Goal: Communication & Community: Answer question/provide support

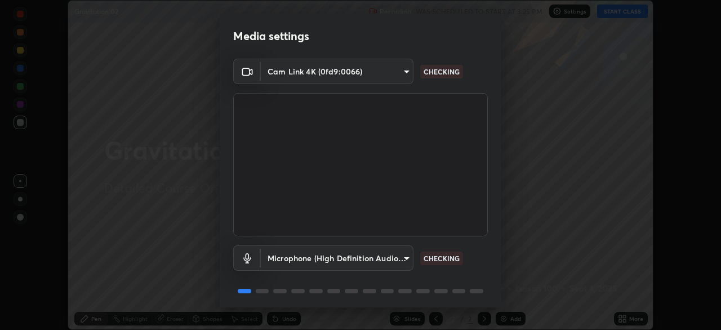
scroll to position [40, 0]
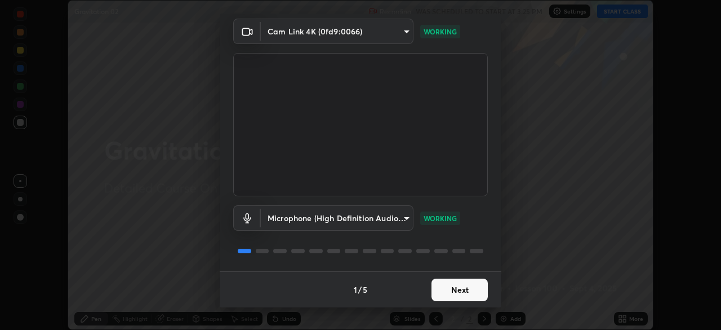
click at [472, 294] on button "Next" at bounding box center [460, 289] width 56 height 23
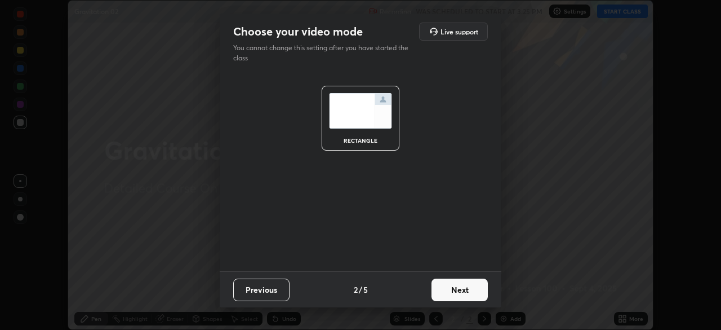
scroll to position [0, 0]
click at [475, 290] on button "Next" at bounding box center [460, 289] width 56 height 23
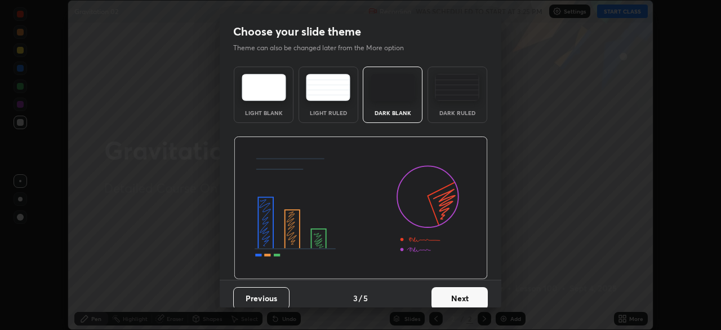
click at [476, 298] on button "Next" at bounding box center [460, 298] width 56 height 23
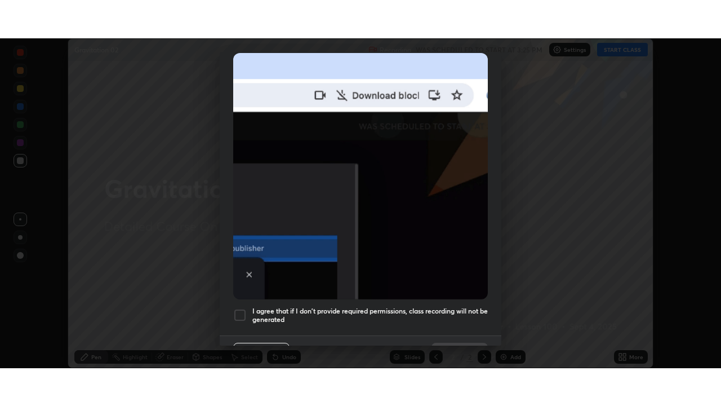
scroll to position [270, 0]
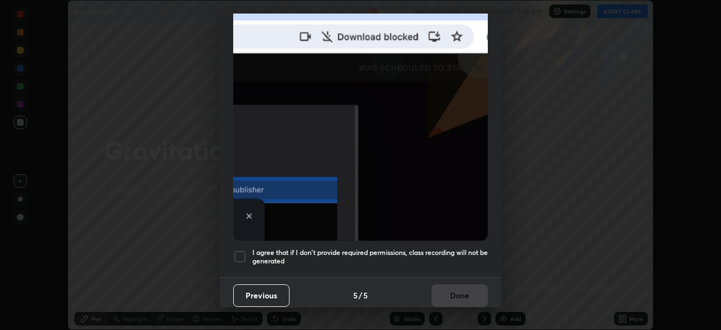
click at [245, 253] on div at bounding box center [240, 257] width 14 height 14
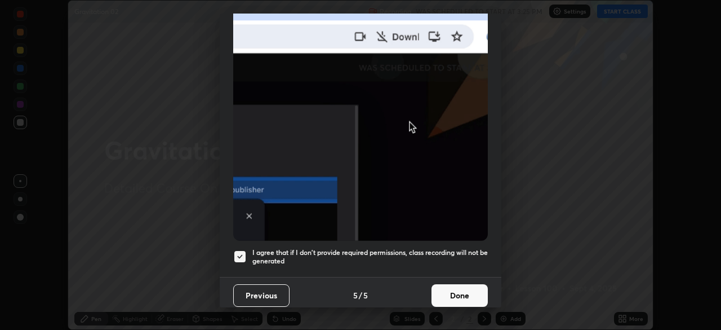
click at [462, 291] on button "Done" at bounding box center [460, 295] width 56 height 23
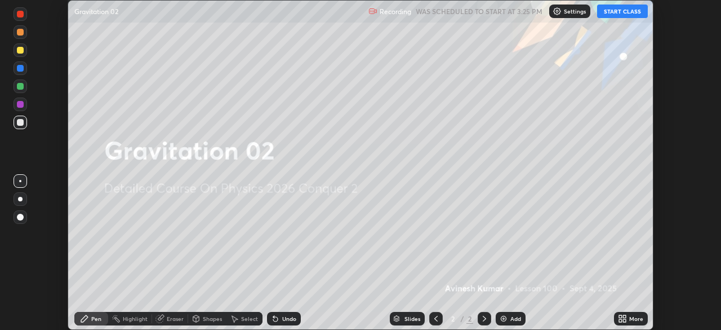
click at [615, 14] on button "START CLASS" at bounding box center [622, 12] width 51 height 14
click at [624, 319] on icon at bounding box center [624, 320] width 3 height 3
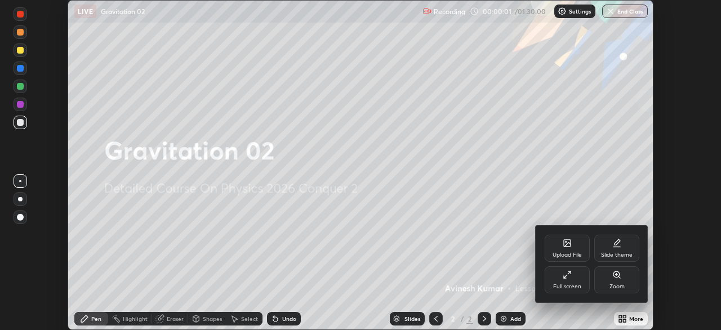
click at [569, 272] on icon at bounding box center [569, 272] width 3 height 3
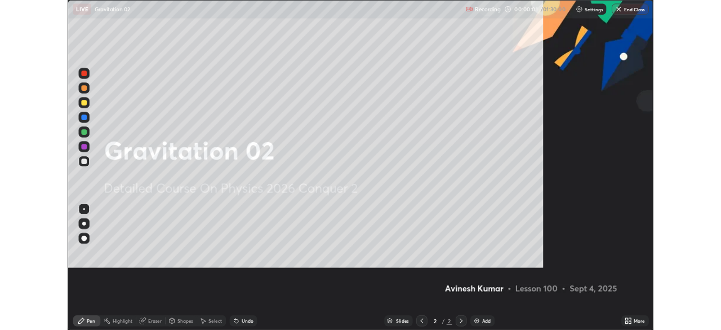
scroll to position [406, 721]
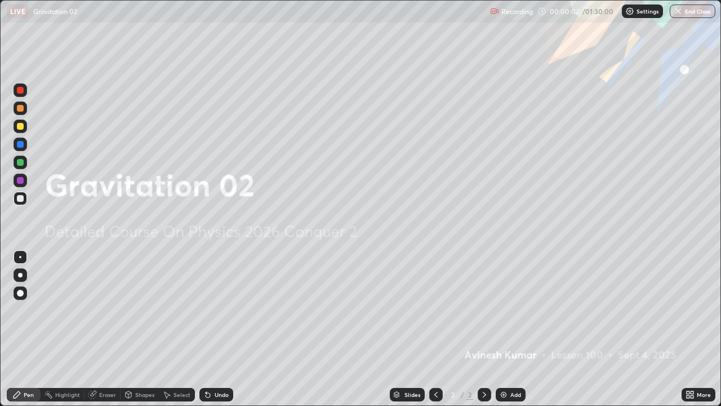
click at [506, 329] on img at bounding box center [503, 394] width 9 height 9
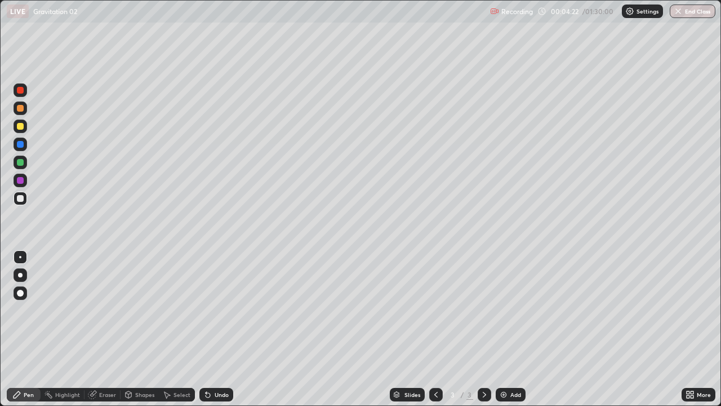
click at [502, 329] on img at bounding box center [503, 394] width 9 height 9
click at [21, 126] on div at bounding box center [20, 126] width 7 height 7
click at [503, 329] on img at bounding box center [503, 394] width 9 height 9
click at [642, 15] on div "Settings" at bounding box center [642, 12] width 41 height 14
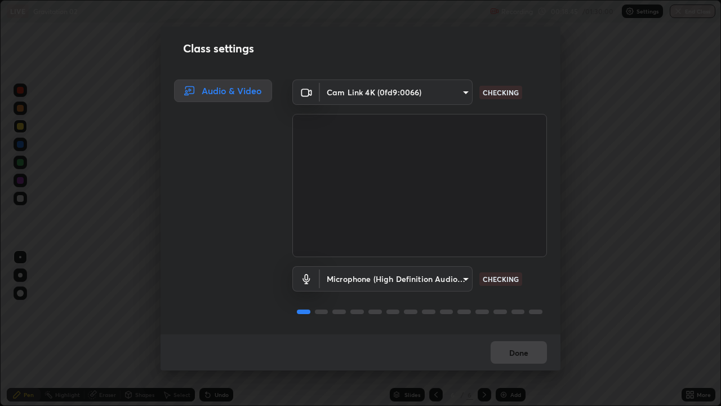
click at [460, 278] on body "Erase all LIVE Gravitation 02 Recording 00:18:45 / 01:30:00 Settings End Class …" at bounding box center [360, 203] width 721 height 406
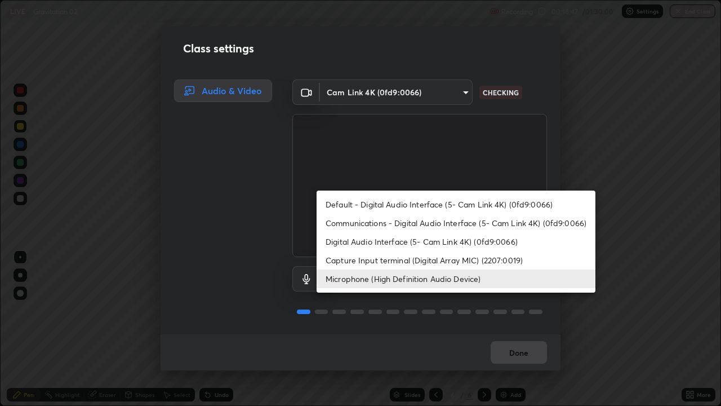
click at [455, 204] on li "Default - Digital Audio Interface (5- Cam Link 4K) (0fd9:0066)" at bounding box center [456, 204] width 279 height 19
type input "default"
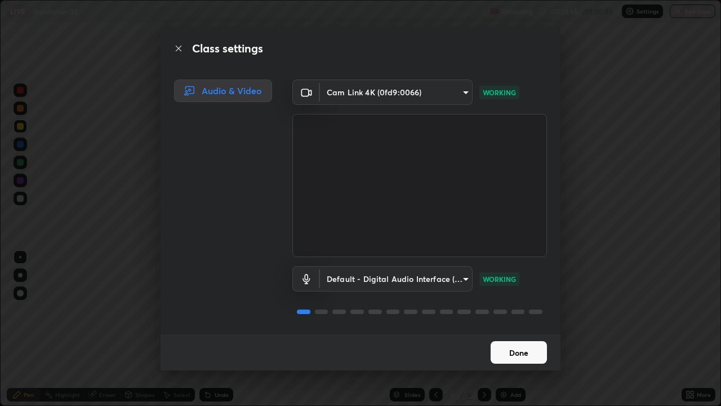
click at [463, 277] on body "Erase all LIVE Gravitation 02 Recording 00:18:55 / 01:30:00 Settings End Class …" at bounding box center [360, 203] width 721 height 406
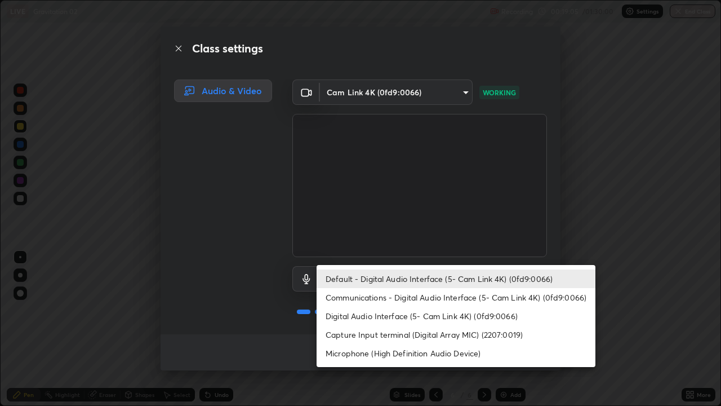
click at [438, 276] on li "Default - Digital Audio Interface (5- Cam Link 4K) (0fd9:0066)" at bounding box center [456, 278] width 279 height 19
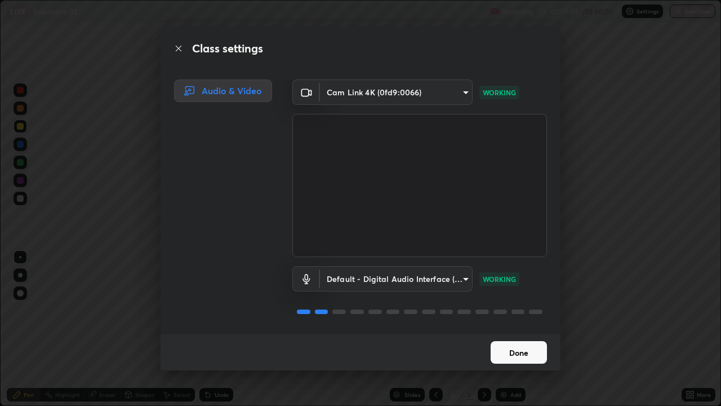
click at [515, 329] on button "Done" at bounding box center [519, 352] width 56 height 23
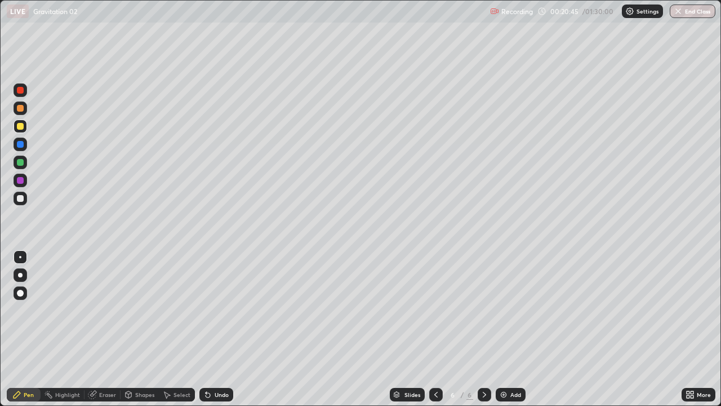
click at [23, 198] on div at bounding box center [20, 198] width 7 height 7
click at [501, 329] on img at bounding box center [503, 394] width 9 height 9
click at [502, 329] on img at bounding box center [503, 394] width 9 height 9
click at [23, 109] on div at bounding box center [20, 108] width 7 height 7
click at [21, 198] on div at bounding box center [20, 198] width 7 height 7
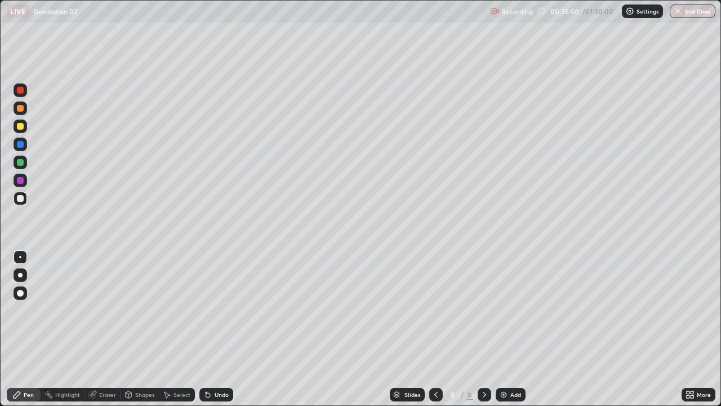
click at [21, 127] on div at bounding box center [20, 126] width 7 height 7
click at [502, 329] on img at bounding box center [503, 394] width 9 height 9
click at [22, 181] on div at bounding box center [20, 180] width 7 height 7
click at [503, 329] on img at bounding box center [503, 394] width 9 height 9
click at [502, 329] on img at bounding box center [503, 394] width 9 height 9
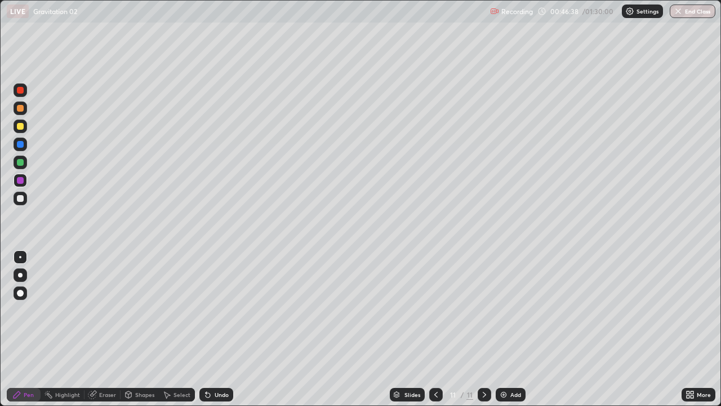
click at [435, 329] on icon at bounding box center [436, 394] width 9 height 9
click at [484, 329] on icon at bounding box center [484, 394] width 9 height 9
click at [20, 198] on div at bounding box center [20, 198] width 7 height 7
click at [20, 128] on div at bounding box center [20, 126] width 7 height 7
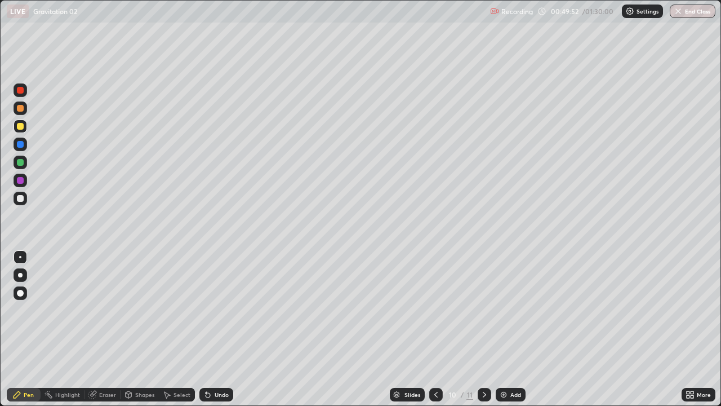
click at [503, 329] on img at bounding box center [503, 394] width 9 height 9
click at [99, 329] on div "Eraser" at bounding box center [107, 395] width 17 height 6
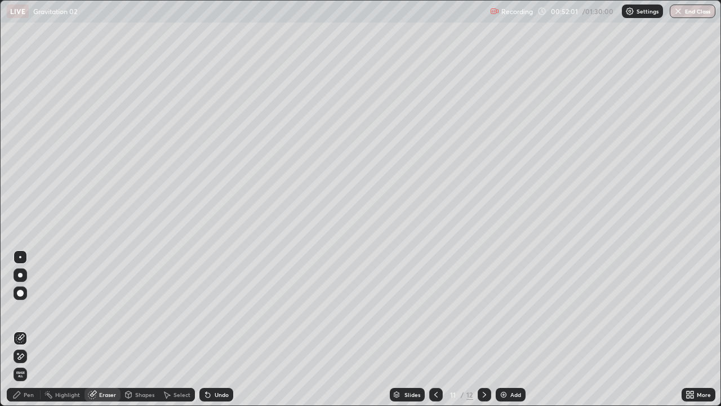
click at [26, 329] on div "Pen" at bounding box center [29, 395] width 10 height 6
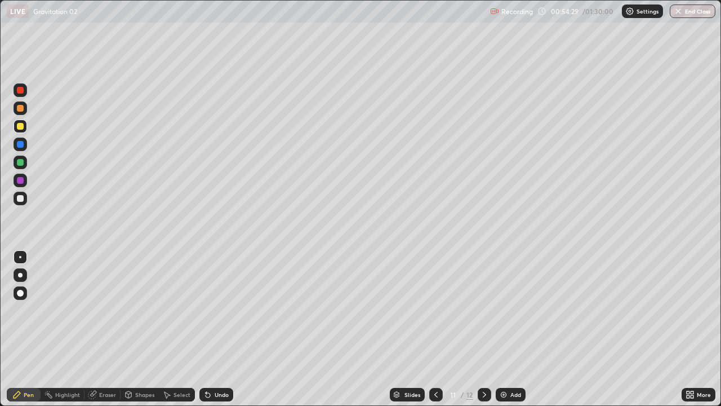
click at [20, 198] on div at bounding box center [20, 198] width 7 height 7
click at [504, 329] on img at bounding box center [503, 394] width 9 height 9
click at [19, 180] on div at bounding box center [20, 180] width 7 height 7
click at [20, 181] on div at bounding box center [20, 180] width 7 height 7
click at [19, 200] on div at bounding box center [20, 198] width 7 height 7
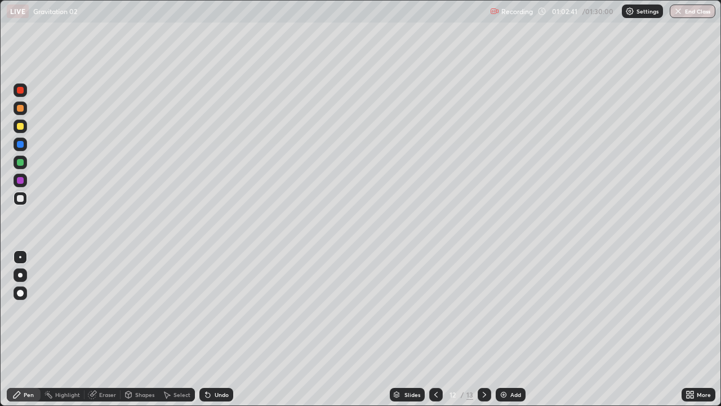
click at [502, 329] on img at bounding box center [503, 394] width 9 height 9
click at [20, 164] on div at bounding box center [20, 162] width 7 height 7
click at [20, 201] on div at bounding box center [20, 198] width 7 height 7
click at [20, 127] on div at bounding box center [20, 126] width 7 height 7
click at [506, 329] on img at bounding box center [503, 394] width 9 height 9
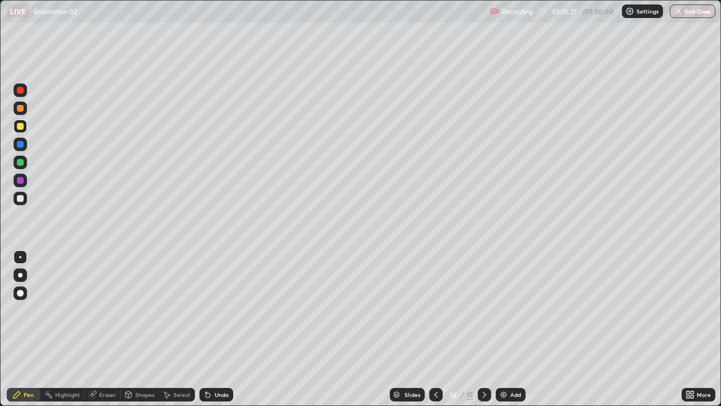
click at [21, 201] on div at bounding box center [20, 198] width 7 height 7
click at [21, 109] on div at bounding box center [20, 108] width 7 height 7
click at [21, 127] on div at bounding box center [20, 126] width 7 height 7
click at [20, 145] on div at bounding box center [20, 144] width 7 height 7
click at [701, 14] on button "End Class" at bounding box center [693, 12] width 46 height 14
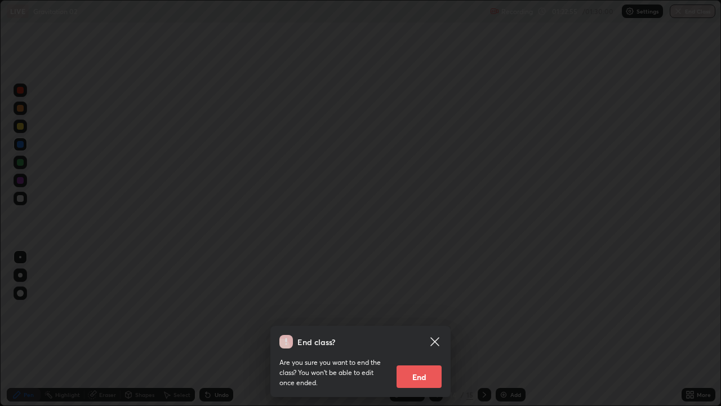
click at [425, 329] on button "End" at bounding box center [419, 376] width 45 height 23
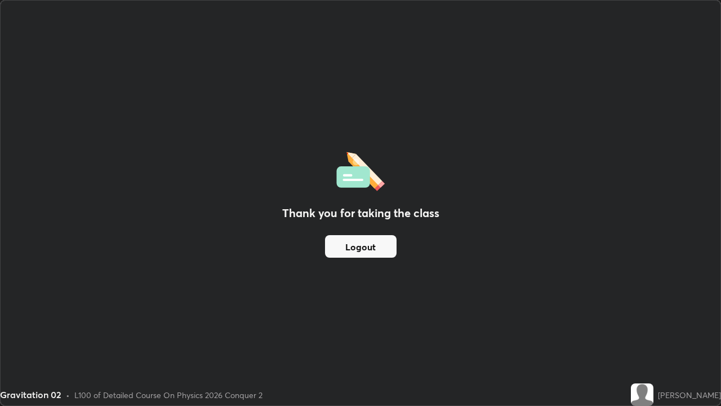
click at [358, 243] on button "Logout" at bounding box center [361, 246] width 72 height 23
click at [356, 247] on button "Logout" at bounding box center [361, 246] width 72 height 23
click at [355, 248] on button "Logout" at bounding box center [361, 246] width 72 height 23
click at [356, 246] on button "Logout" at bounding box center [361, 246] width 72 height 23
click at [357, 246] on button "Logout" at bounding box center [361, 246] width 72 height 23
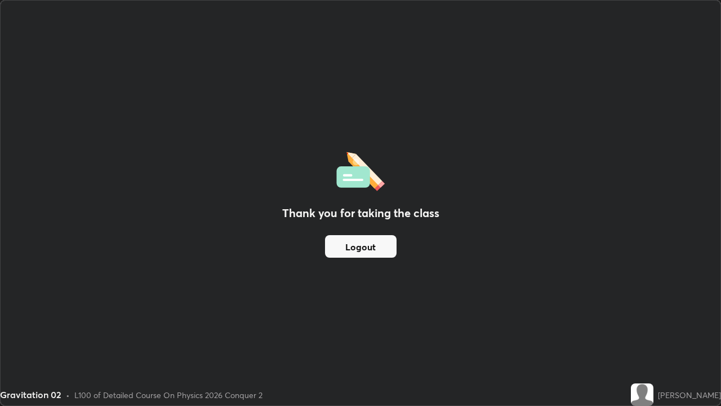
click at [356, 249] on button "Logout" at bounding box center [361, 246] width 72 height 23
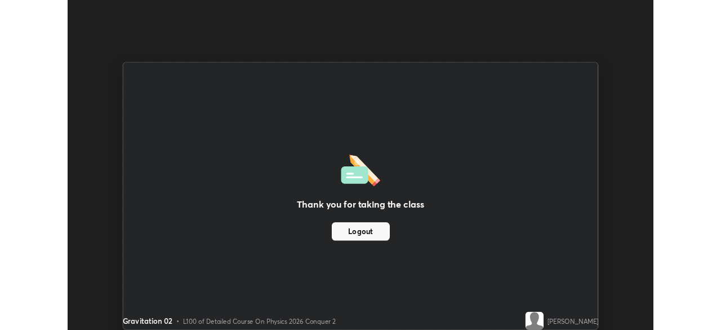
scroll to position [56030, 55638]
